Goal: Information Seeking & Learning: Learn about a topic

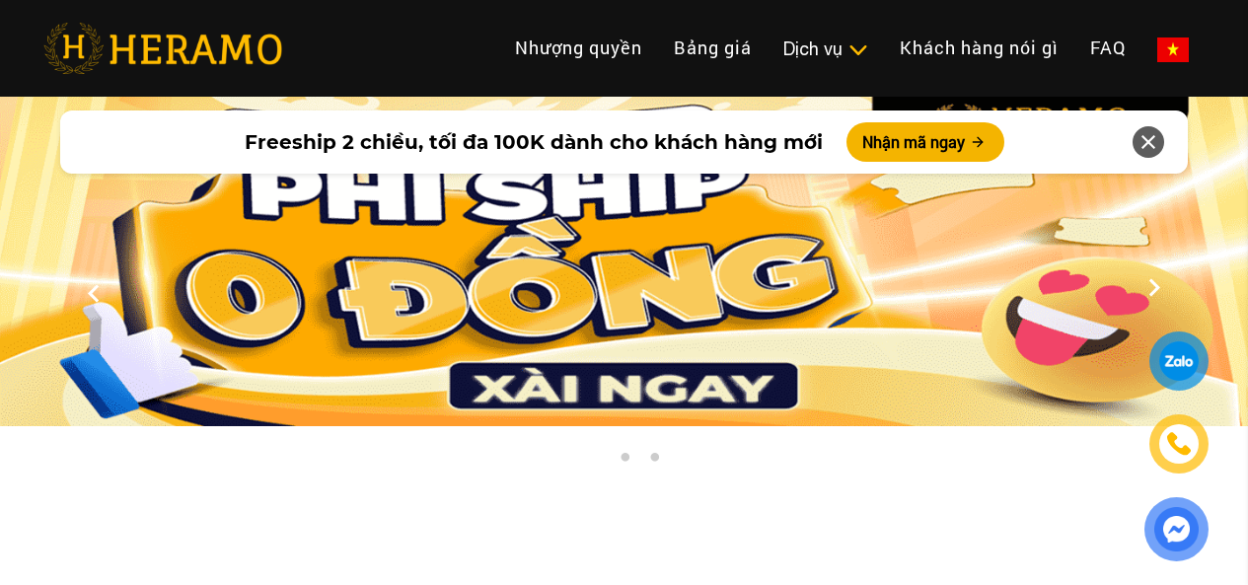
select select "**"
click at [658, 49] on link "Bảng giá" at bounding box center [712, 48] width 109 height 42
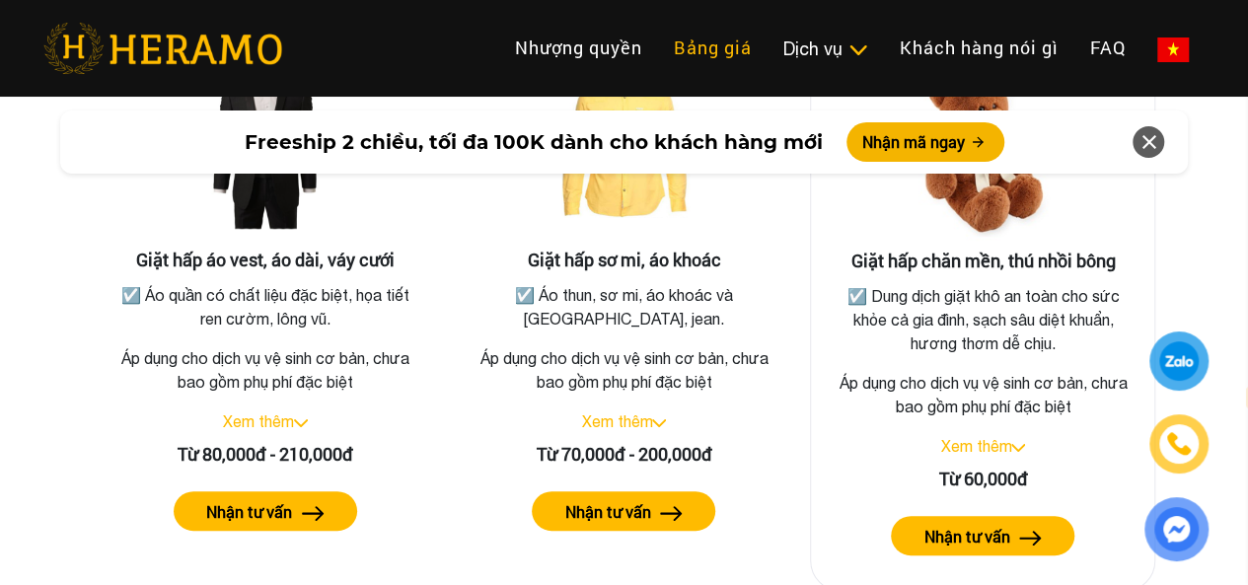
scroll to position [3636, 0]
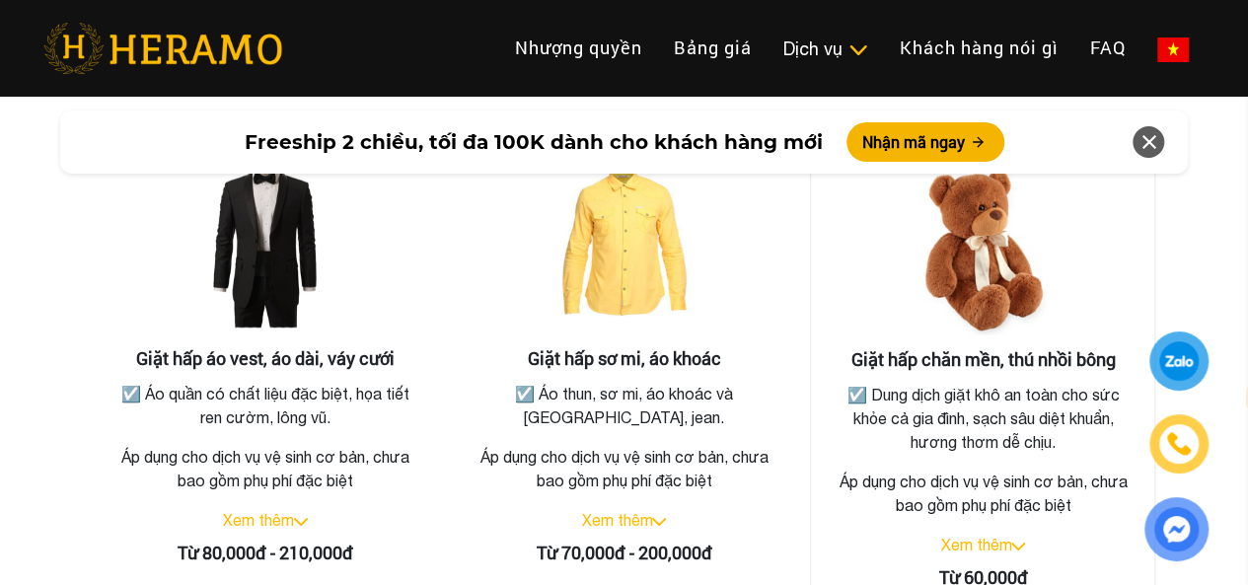
click at [1016, 268] on img at bounding box center [982, 250] width 197 height 197
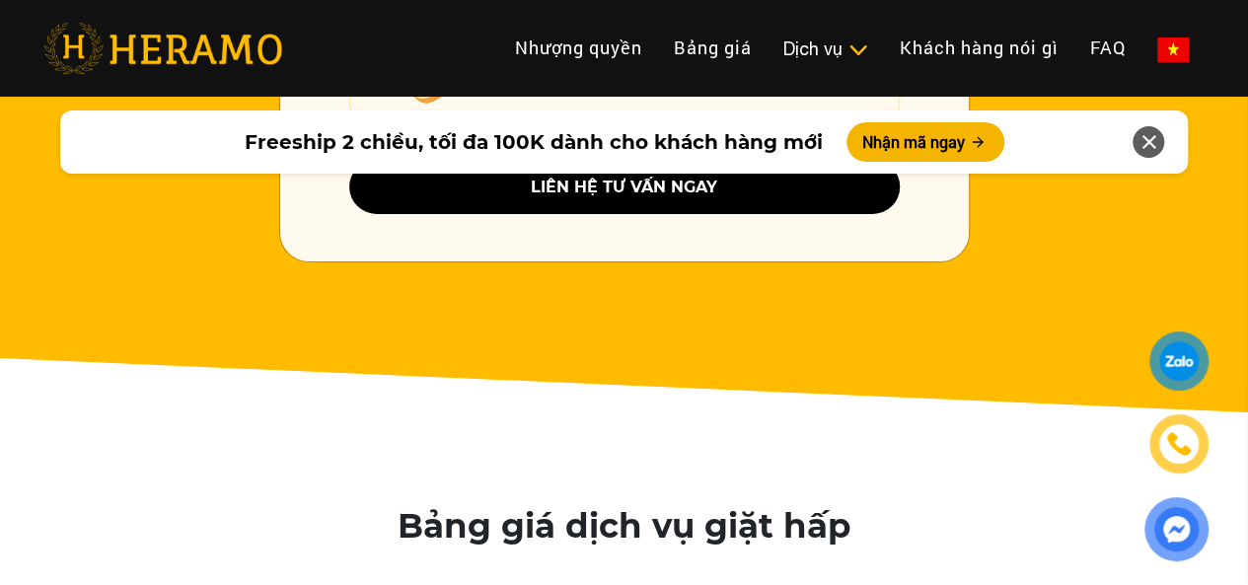
scroll to position [3142, 0]
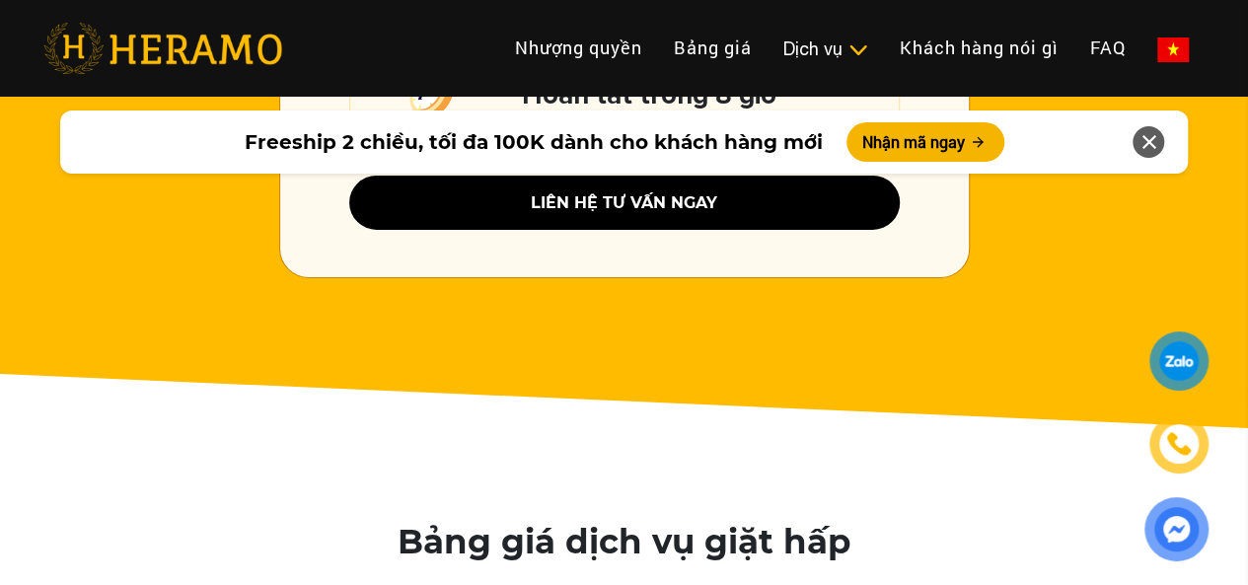
click at [1157, 137] on icon at bounding box center [1148, 142] width 24 height 36
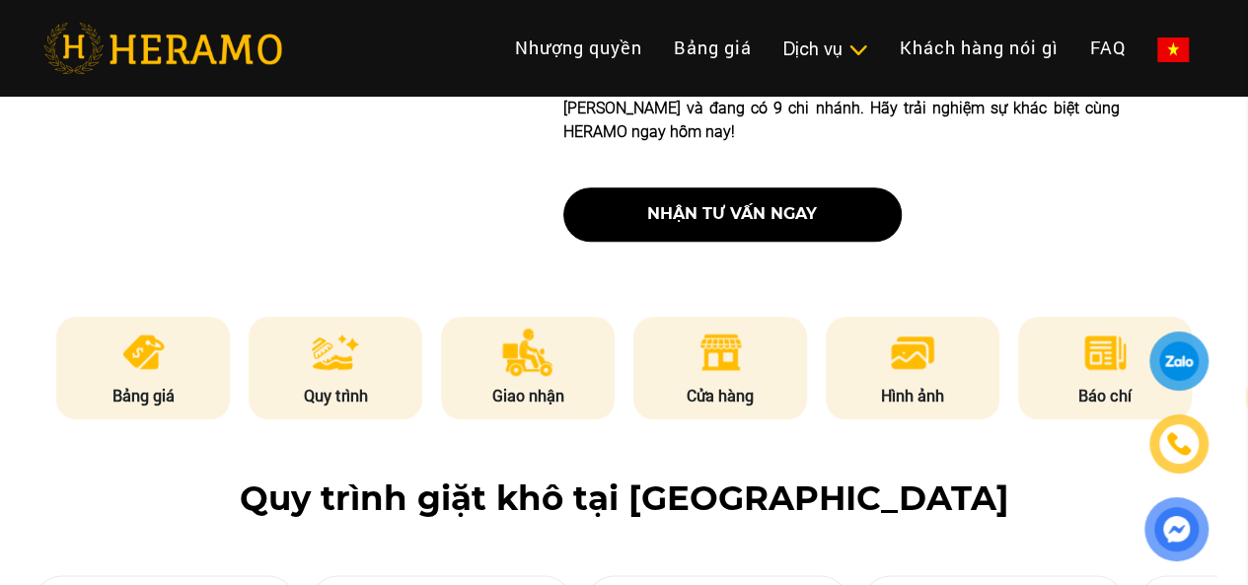
scroll to position [972, 0]
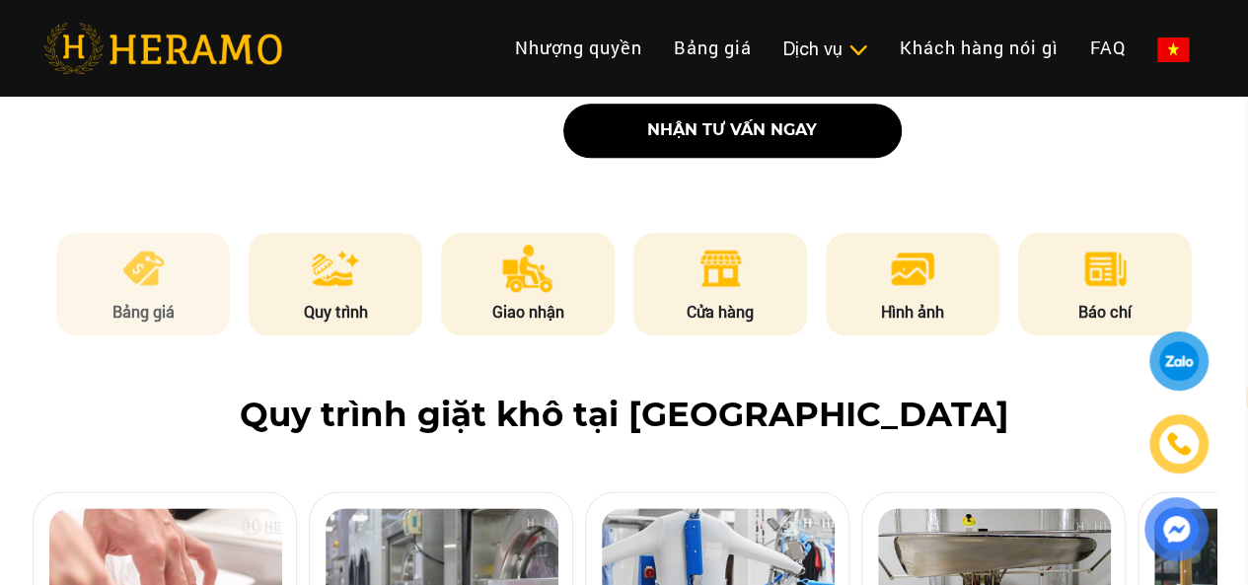
click at [134, 245] on img at bounding box center [143, 268] width 48 height 47
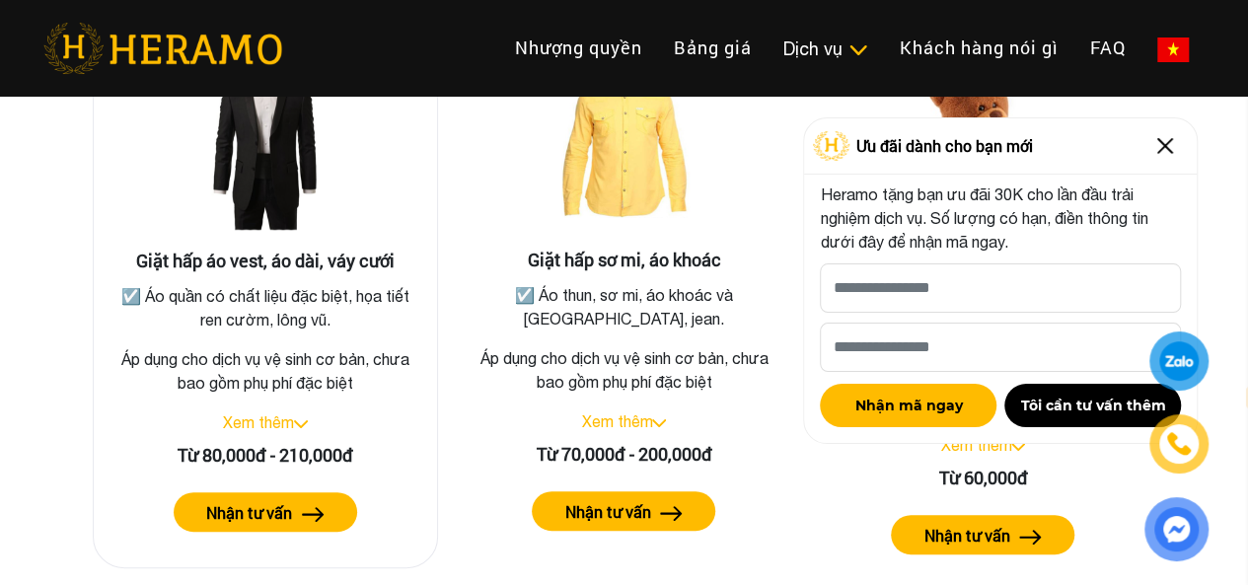
scroll to position [3537, 0]
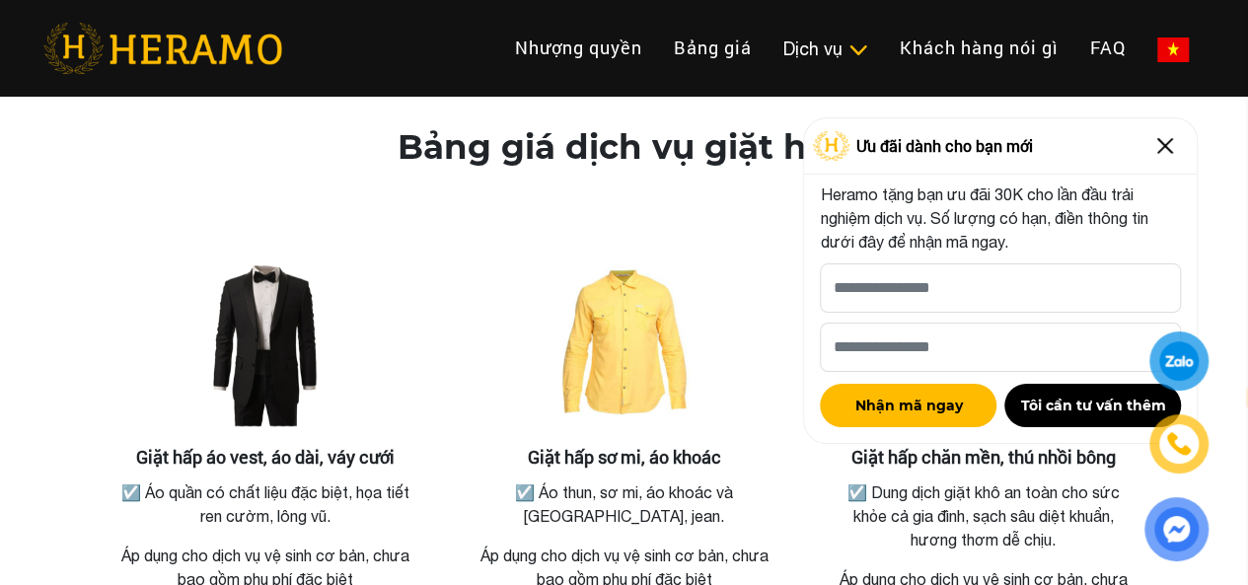
click at [1170, 143] on img at bounding box center [1165, 146] width 32 height 32
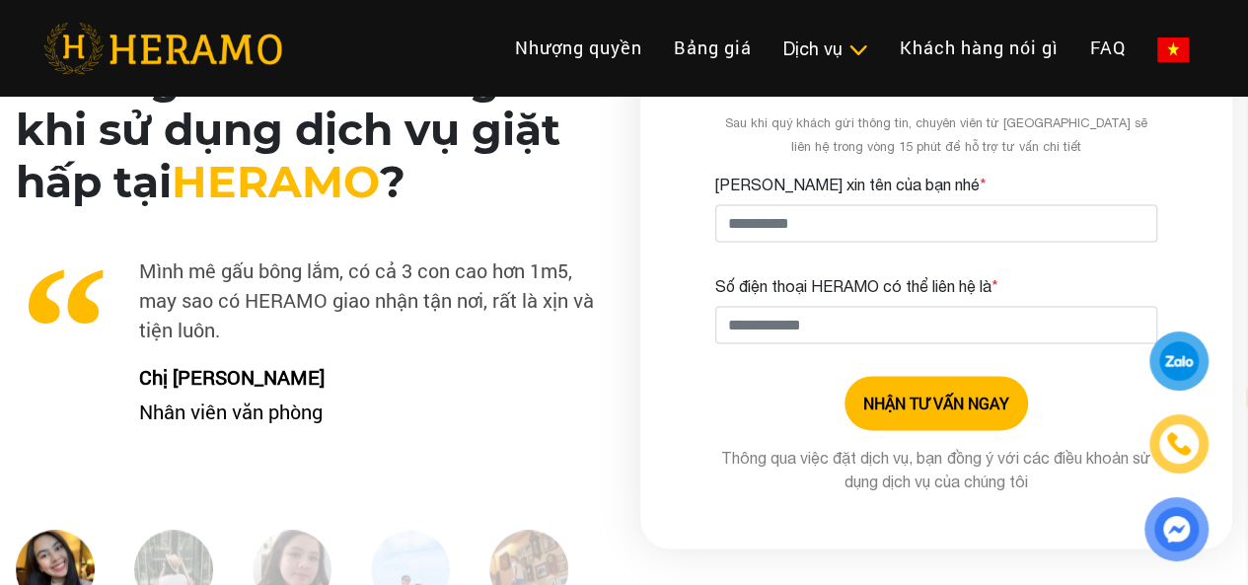
scroll to position [4918, 0]
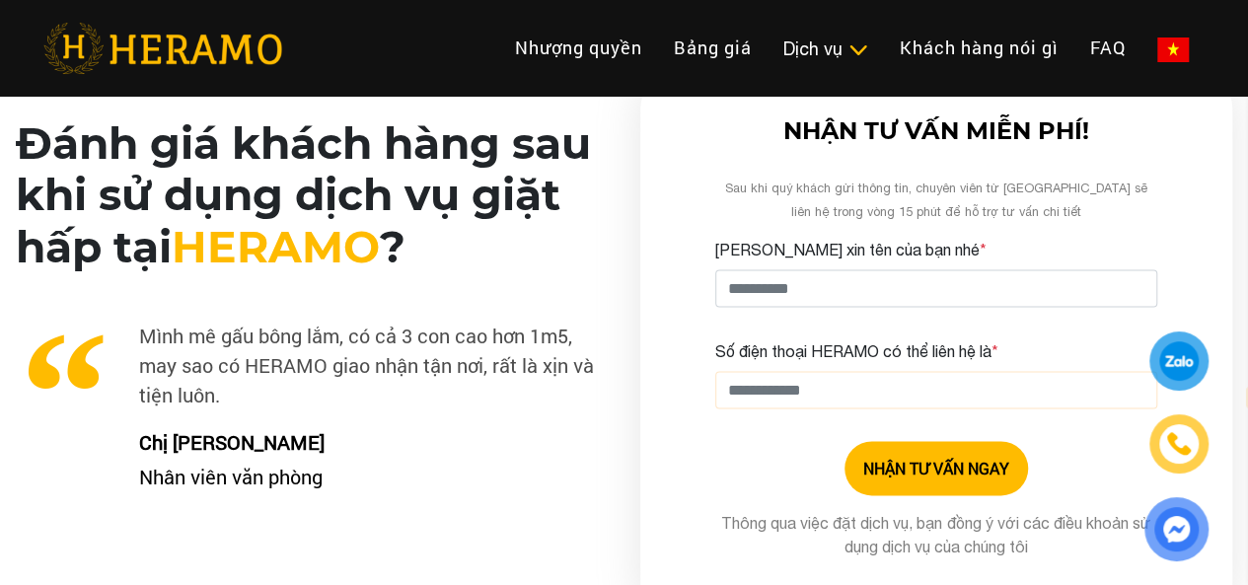
drag, startPoint x: 874, startPoint y: 360, endPoint x: 655, endPoint y: 387, distance: 220.6
click at [655, 387] on div "NHẬN TƯ VẤN MIỄN PHÍ! Sau khi quý khách gửi thông tin, chuyên viên từ HERAMO sẽ…" at bounding box center [936, 346] width 592 height 537
click at [1166, 530] on img at bounding box center [1176, 529] width 40 height 40
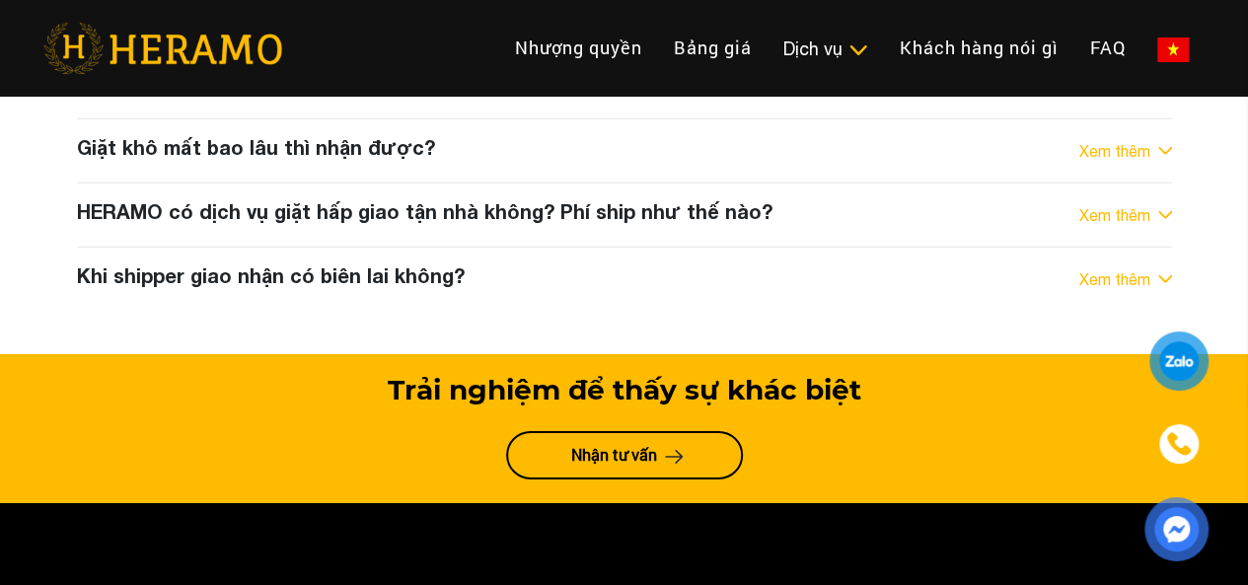
scroll to position [10540, 0]
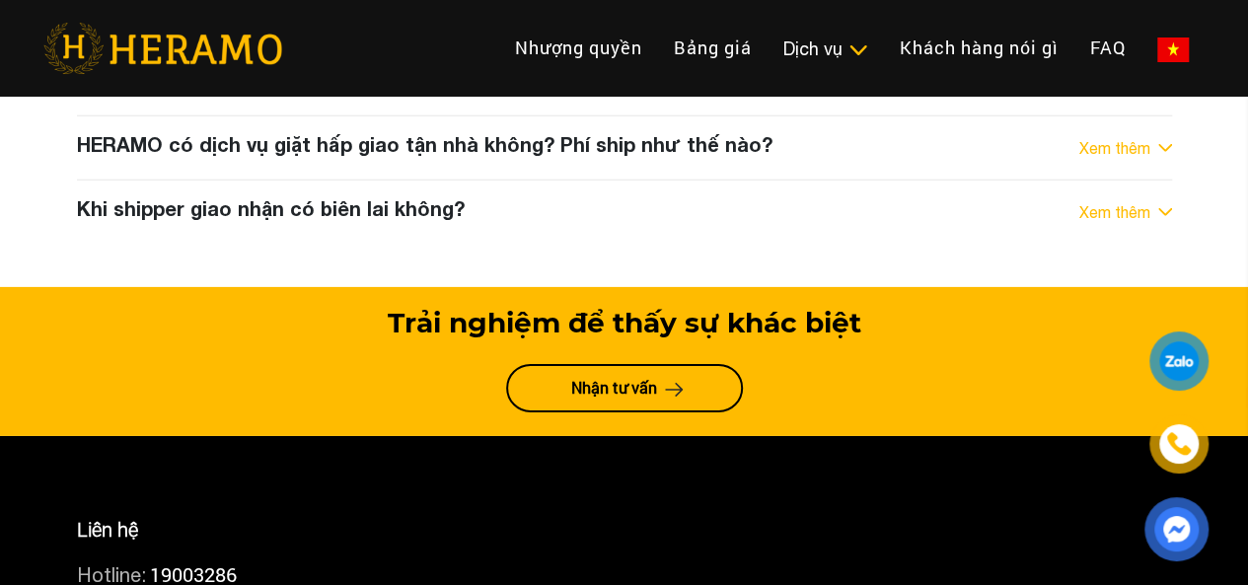
drag, startPoint x: 159, startPoint y: 386, endPoint x: 270, endPoint y: 386, distance: 111.5
copy span "0868050586"
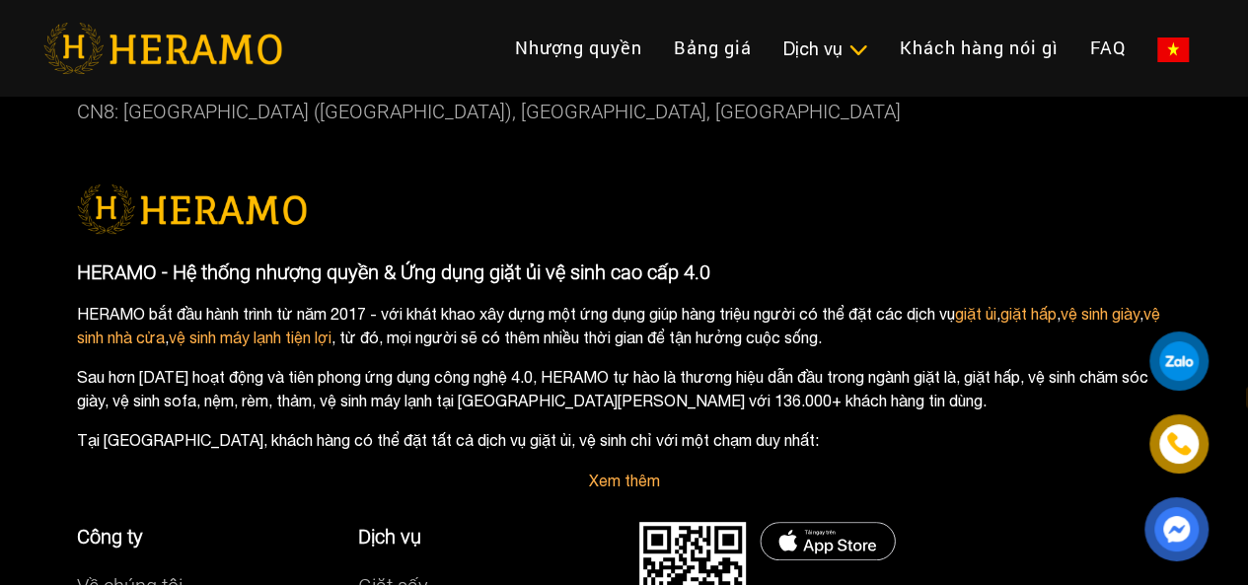
scroll to position [11427, 0]
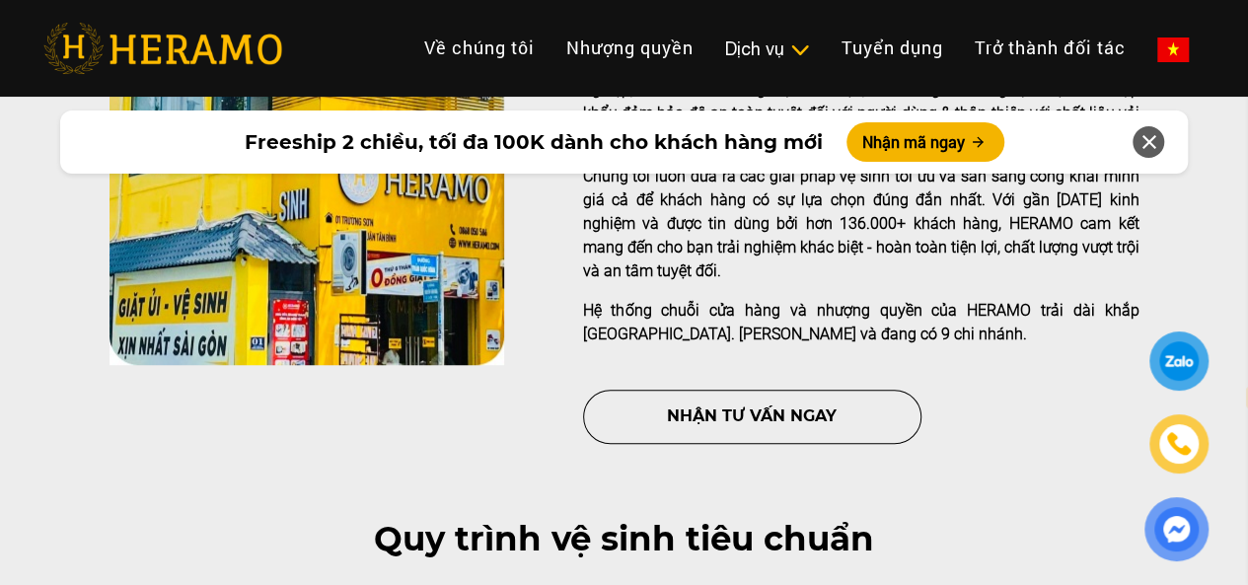
scroll to position [986, 0]
